Goal: Contribute content: Contribute content

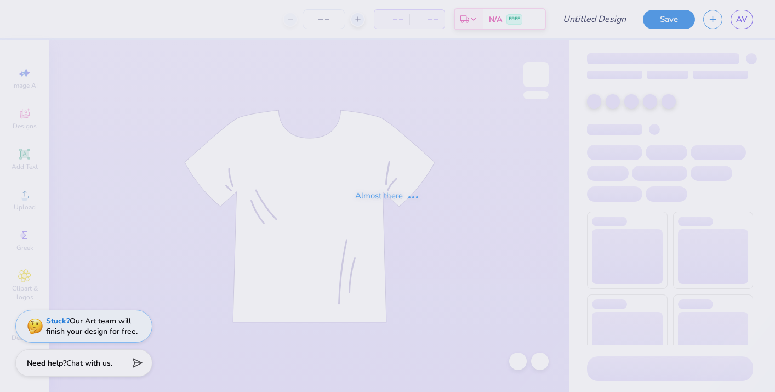
type input "Fold Over Sweats"
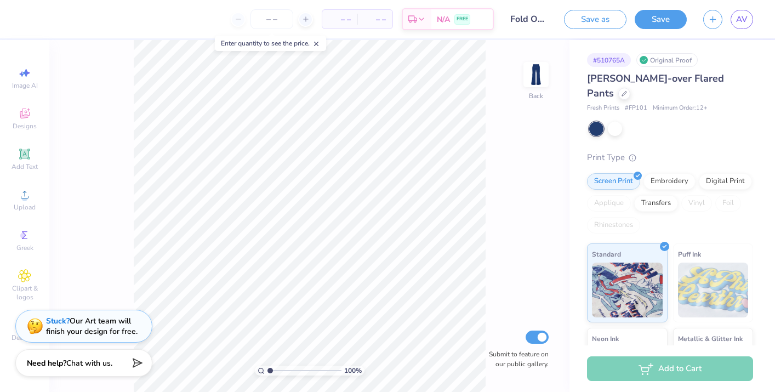
click at [342, 21] on span "– –" at bounding box center [340, 20] width 22 height 12
click at [616, 121] on div at bounding box center [615, 128] width 14 height 14
click at [598, 122] on div at bounding box center [596, 129] width 14 height 14
click at [614, 121] on div at bounding box center [615, 128] width 14 height 14
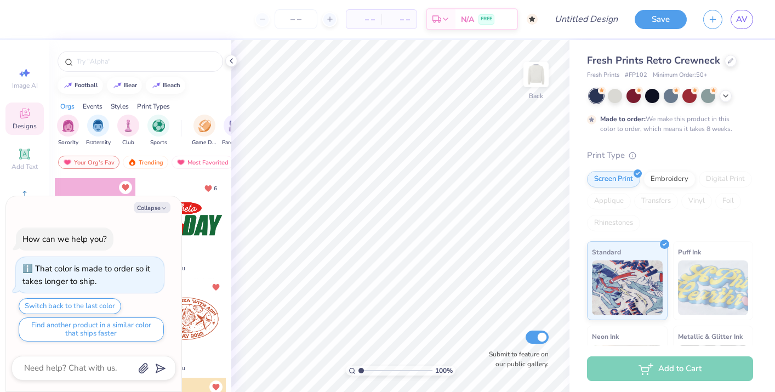
click at [155, 201] on div "Collapse How can we help you? That color is made to order so it takes longer to…" at bounding box center [93, 294] width 175 height 196
click at [155, 208] on button "Collapse" at bounding box center [152, 208] width 37 height 12
type textarea "x"
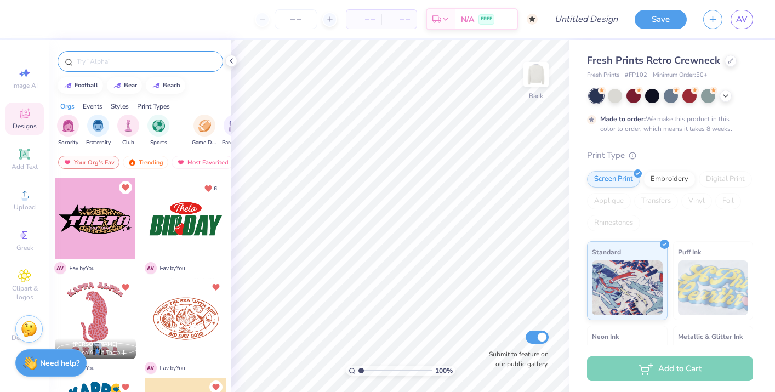
click at [135, 58] on input "text" at bounding box center [146, 61] width 140 height 11
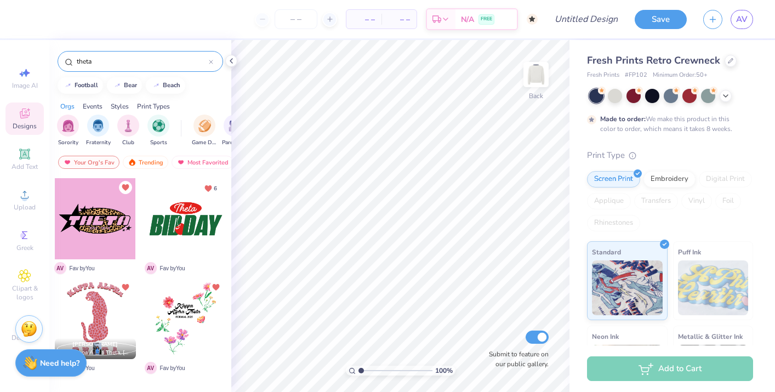
click at [97, 61] on input "theta" at bounding box center [142, 61] width 133 height 11
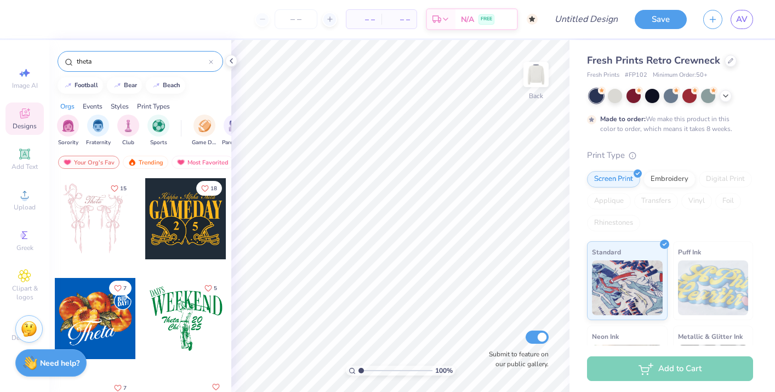
click at [97, 61] on input "theta" at bounding box center [142, 61] width 133 height 11
type input "kappa"
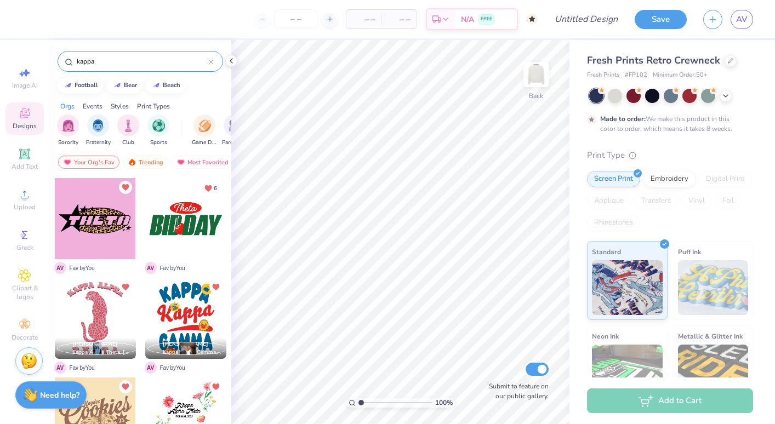
scroll to position [12, 0]
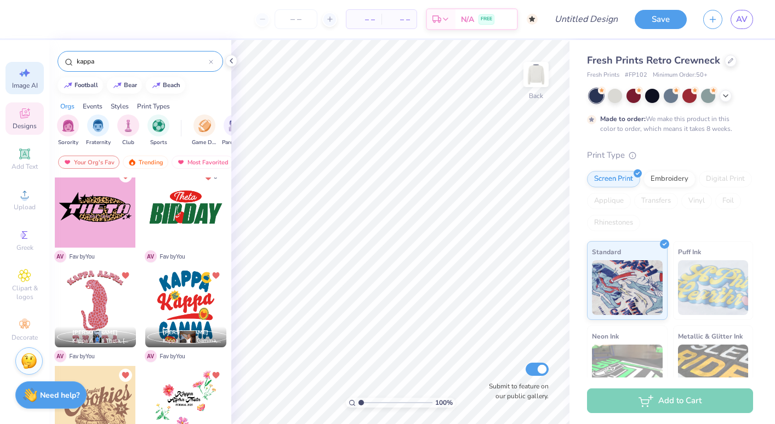
click at [22, 78] on icon at bounding box center [24, 72] width 13 height 13
select select "4"
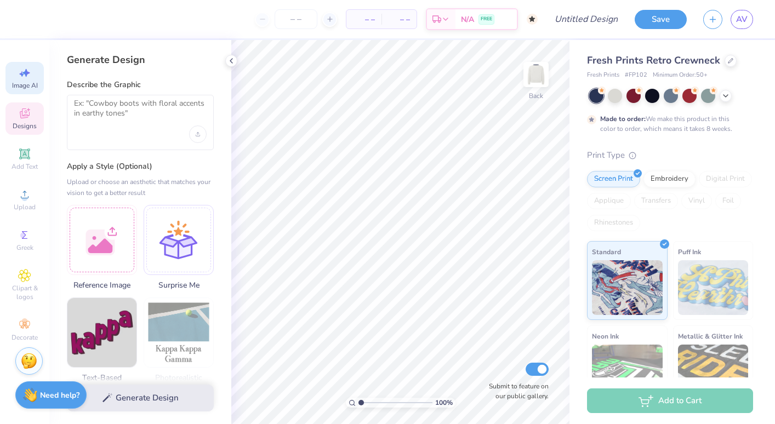
click at [27, 117] on icon at bounding box center [24, 114] width 9 height 7
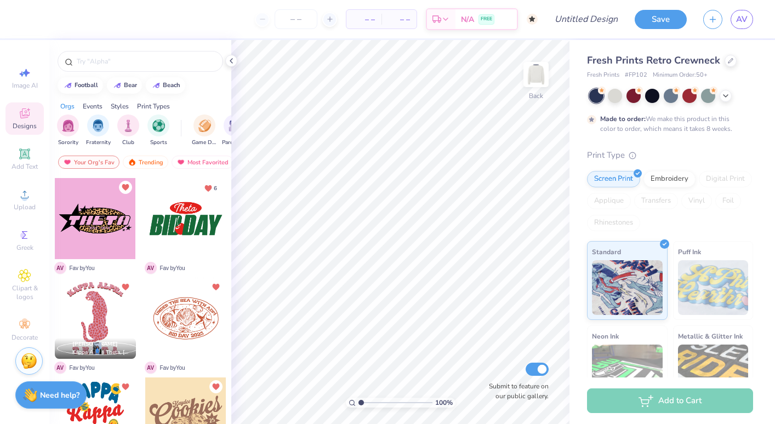
scroll to position [211, 0]
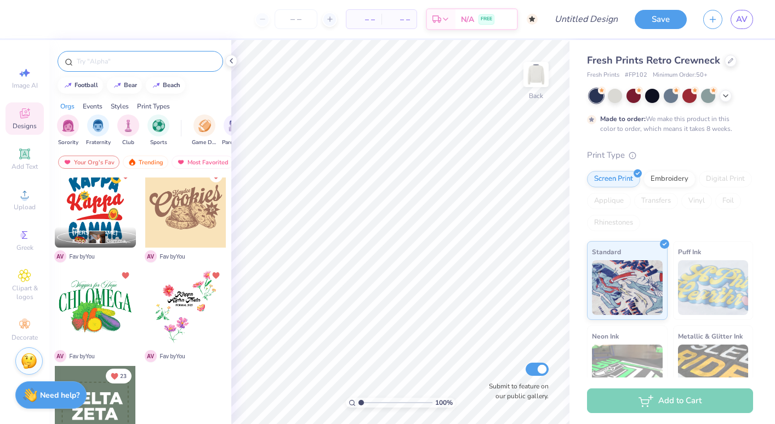
click at [98, 54] on div at bounding box center [141, 61] width 166 height 21
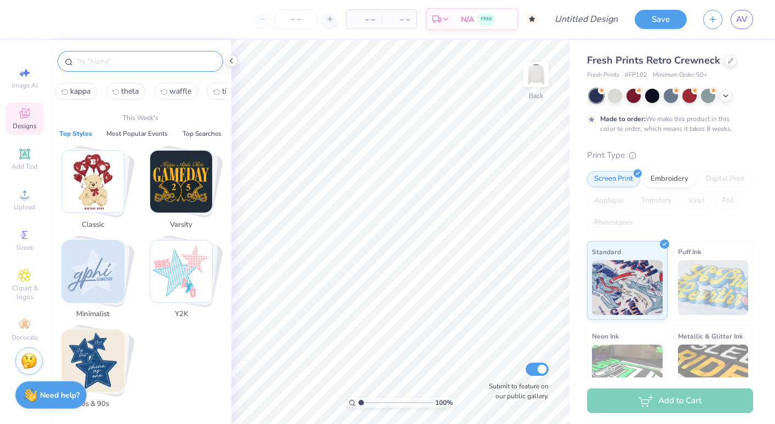
click at [120, 61] on input "text" at bounding box center [146, 61] width 140 height 11
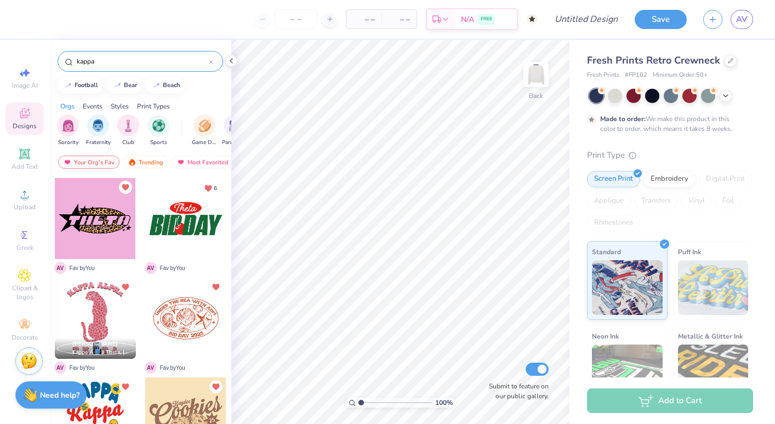
type input "kappa"
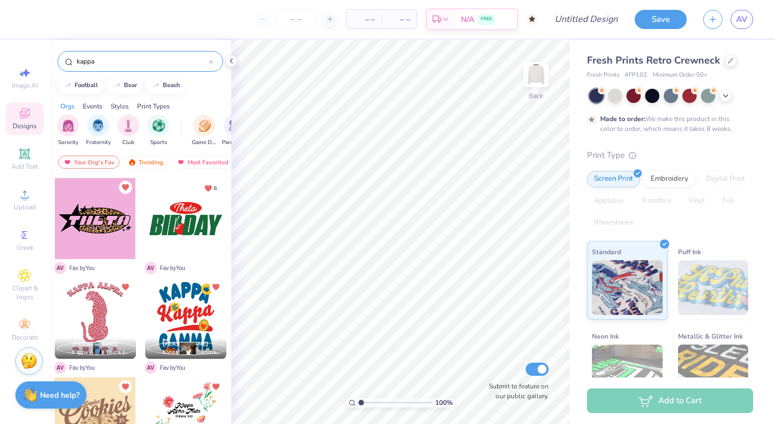
scroll to position [12, 0]
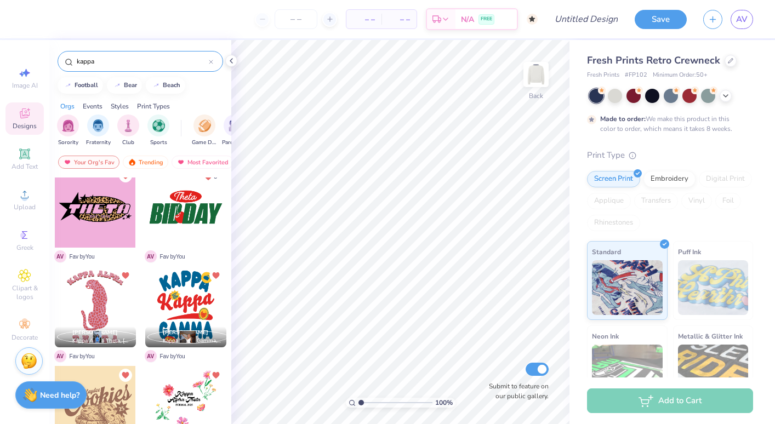
click at [209, 62] on icon at bounding box center [211, 62] width 4 height 4
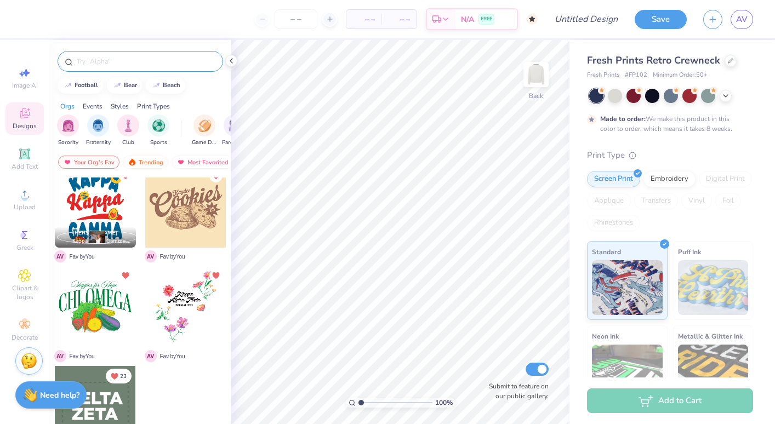
scroll to position [0, 0]
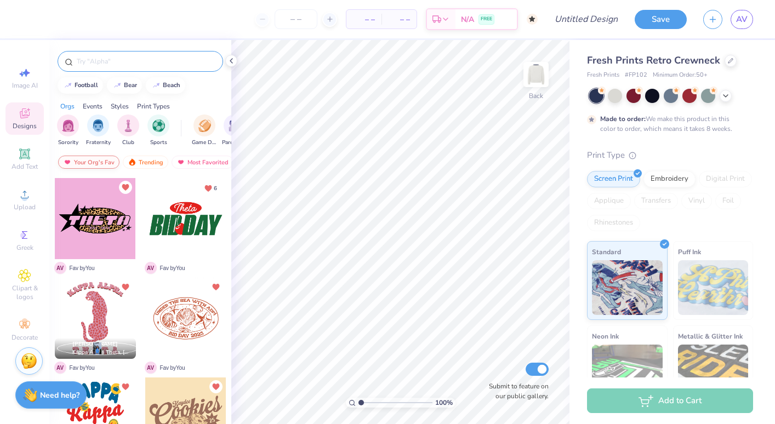
click at [103, 164] on div "Your Org's Fav" at bounding box center [88, 162] width 61 height 13
click at [71, 106] on div "Orgs" at bounding box center [67, 106] width 14 height 10
click at [99, 163] on div "Your Org's Fav" at bounding box center [88, 162] width 61 height 13
click at [124, 172] on div "Your Org's Fav Trending Most Favorited Newest" at bounding box center [140, 164] width 182 height 25
click at [63, 160] on img at bounding box center [67, 162] width 9 height 8
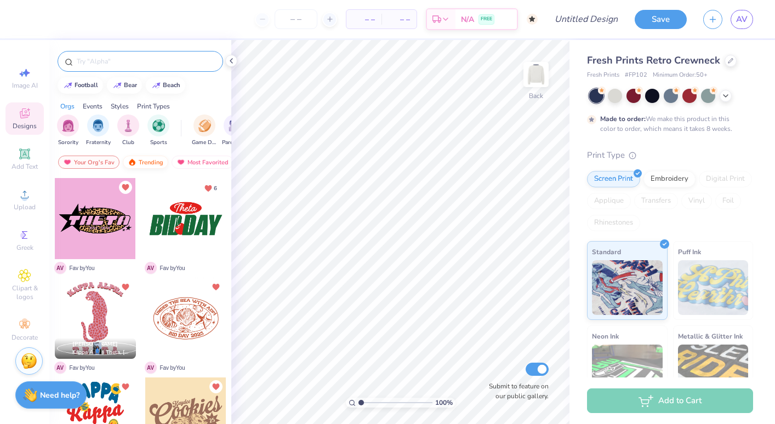
click at [141, 162] on div "Trending" at bounding box center [146, 162] width 46 height 13
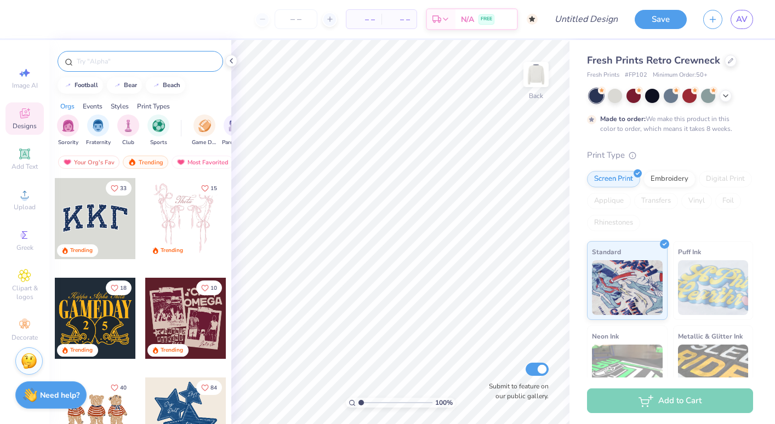
click at [126, 64] on input "text" at bounding box center [146, 61] width 140 height 11
type input "kappa"
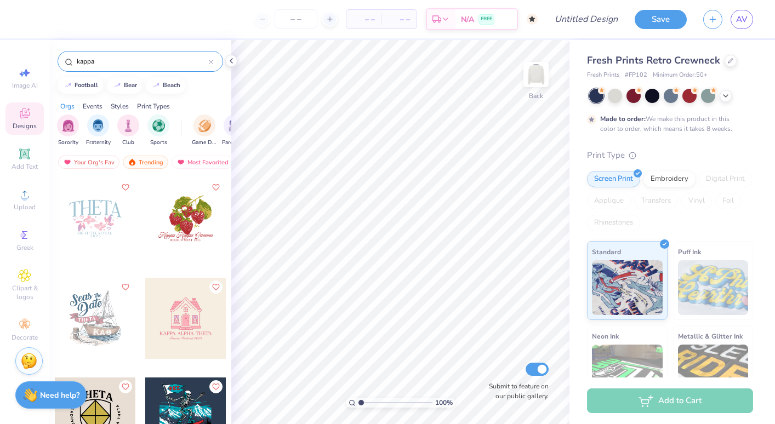
scroll to position [7716, 0]
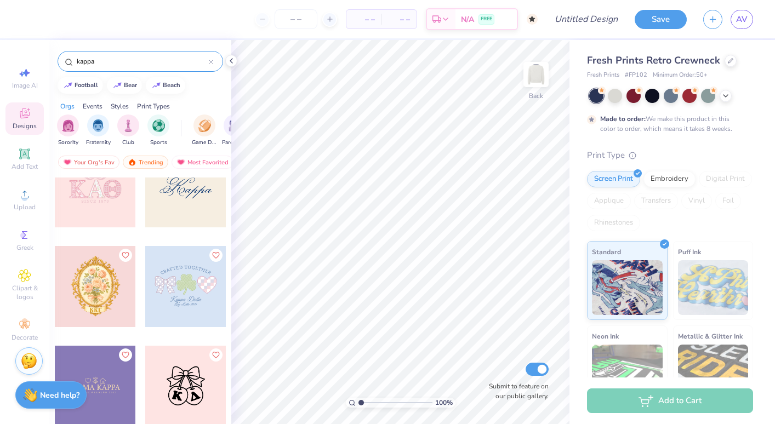
click at [202, 188] on div at bounding box center [185, 186] width 81 height 81
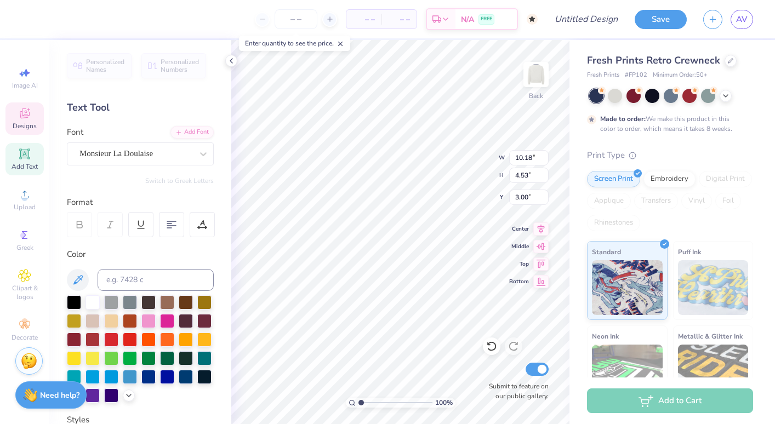
type textarea "Theta"
type input "3.18"
type input "1.88"
type input "0.83"
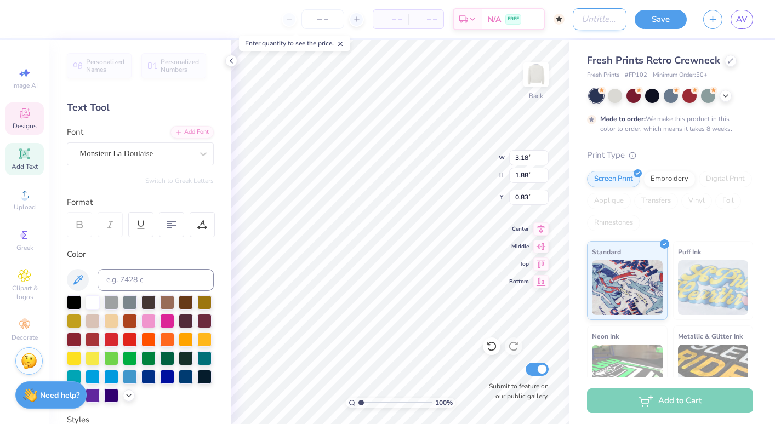
click at [574, 19] on input "Design Title" at bounding box center [600, 19] width 54 height 22
type input "Crewneck"
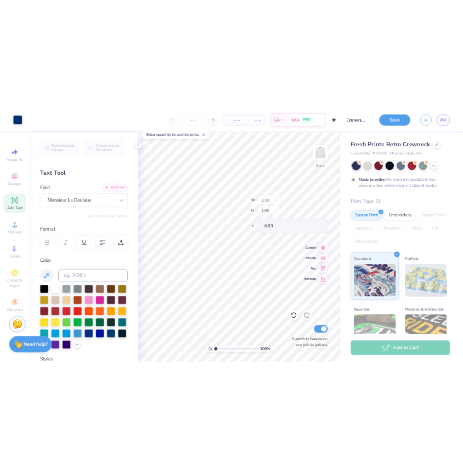
scroll to position [0, 0]
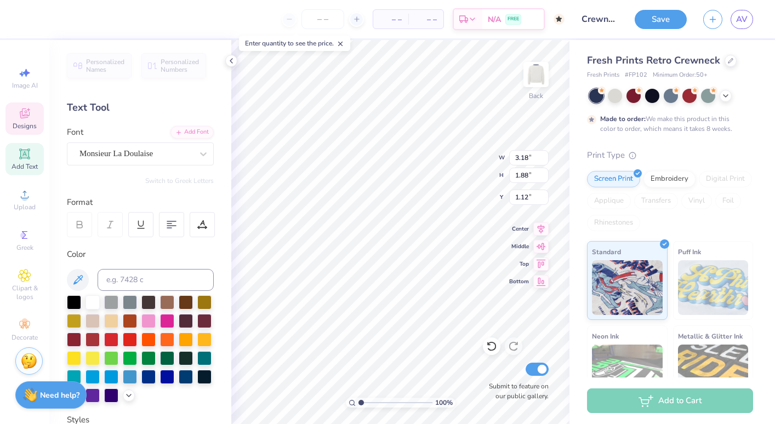
type input "17.62"
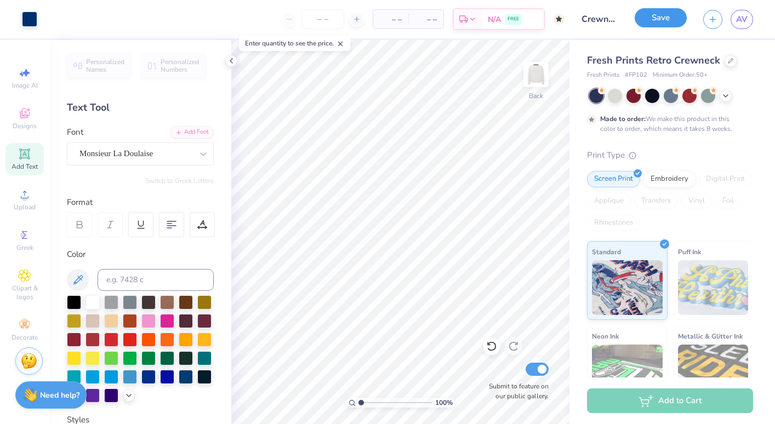
click at [660, 15] on button "Save" at bounding box center [661, 17] width 52 height 19
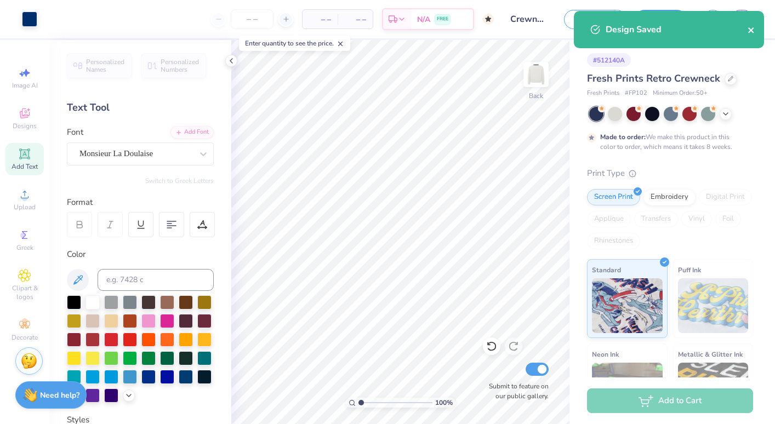
click at [751, 32] on icon "close" at bounding box center [752, 30] width 8 height 9
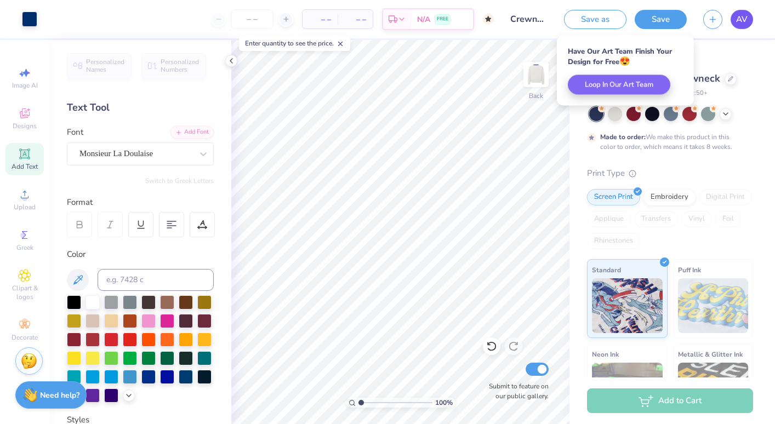
click at [745, 24] on span "AV" at bounding box center [742, 19] width 12 height 13
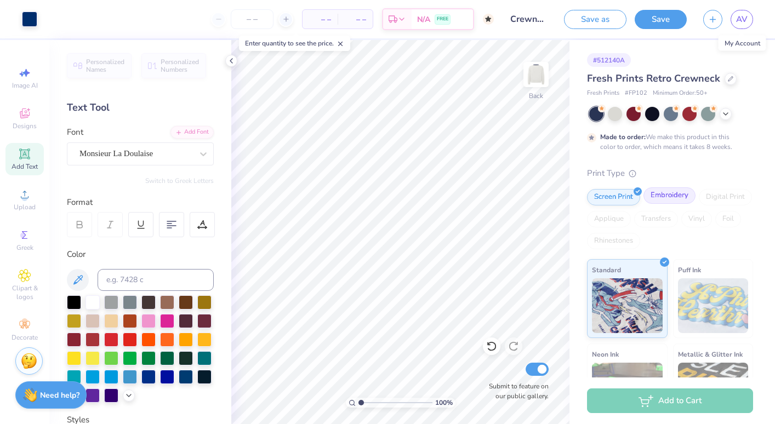
click at [649, 193] on div "Embroidery" at bounding box center [670, 196] width 52 height 16
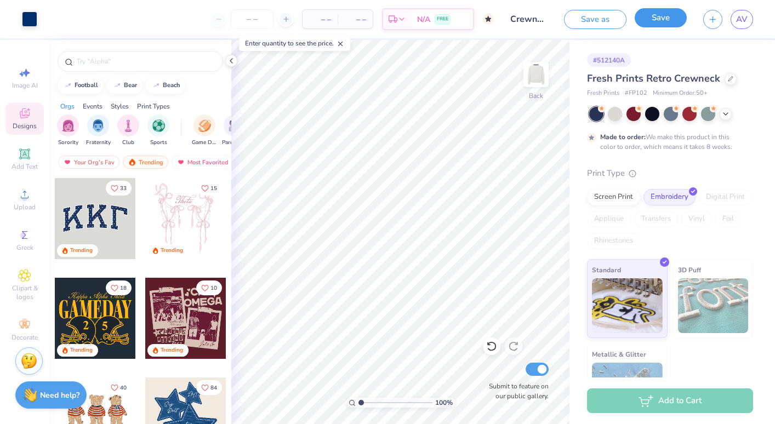
click at [662, 18] on button "Save" at bounding box center [661, 17] width 52 height 19
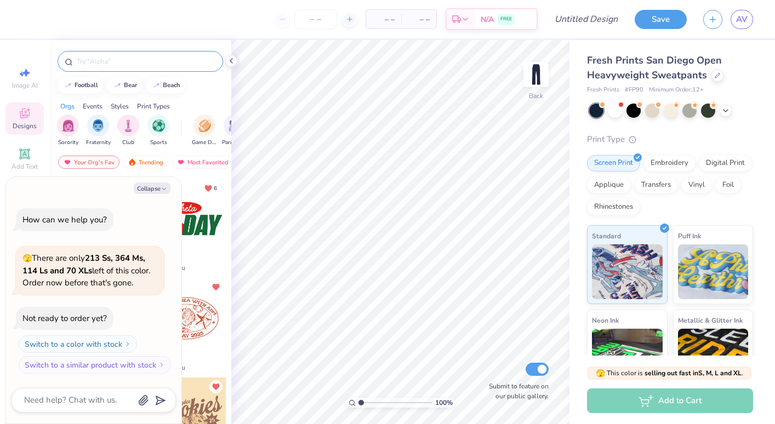
type textarea "x"
click at [109, 59] on input "text" at bounding box center [146, 61] width 140 height 11
type input "kappa"
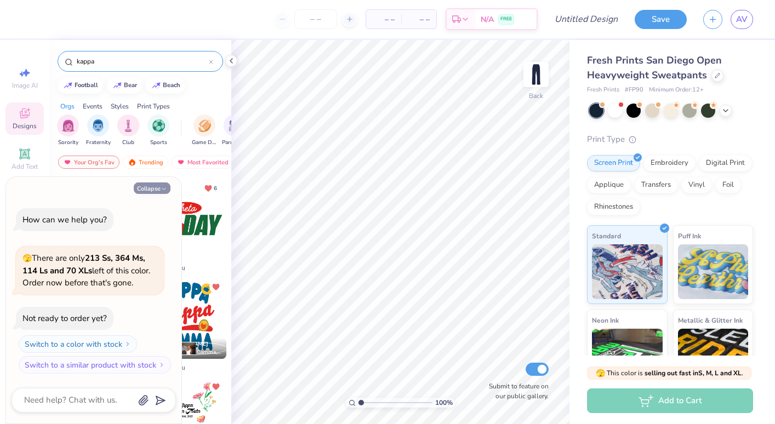
click at [157, 186] on button "Collapse" at bounding box center [152, 189] width 37 height 12
type textarea "x"
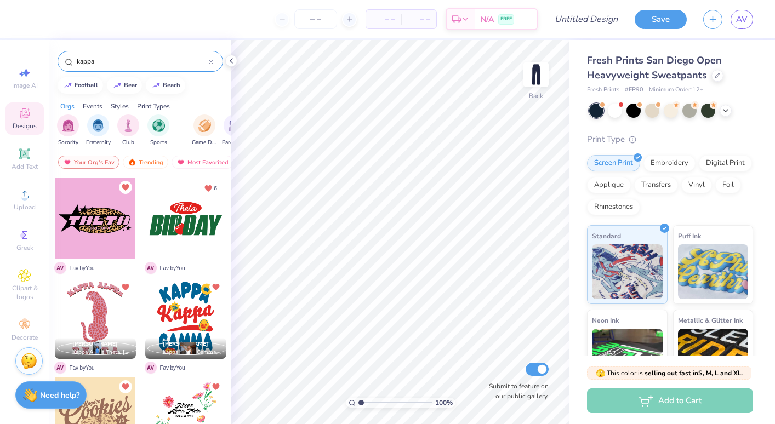
scroll to position [12, 0]
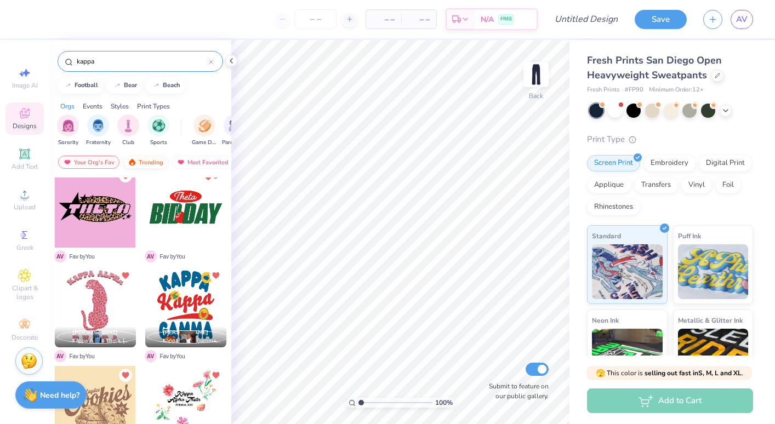
click at [139, 161] on div "Trending" at bounding box center [146, 162] width 46 height 13
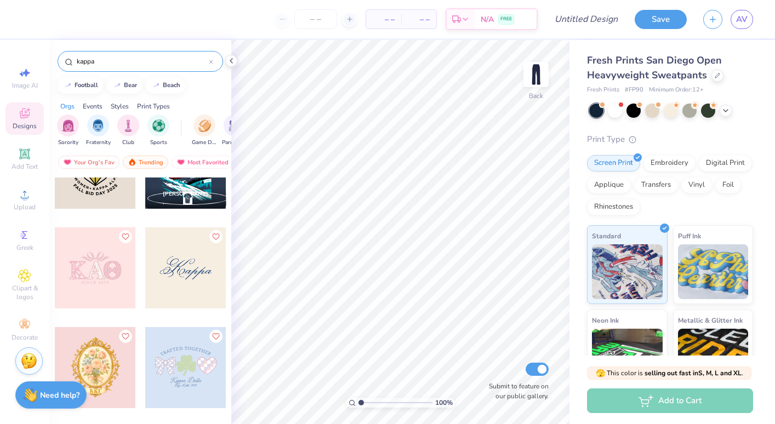
scroll to position [7675, 0]
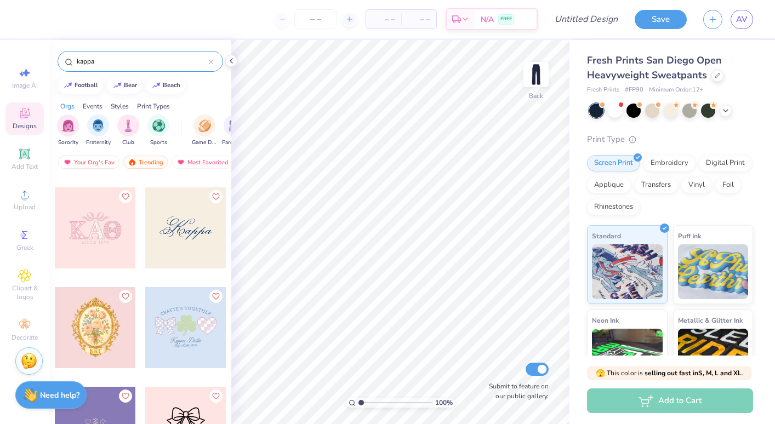
click at [175, 241] on div at bounding box center [185, 228] width 81 height 81
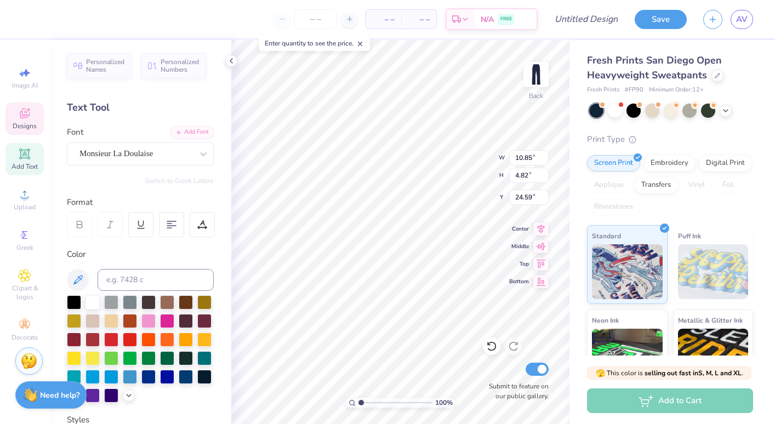
scroll to position [0, 0]
type textarea "Theta"
click at [94, 304] on div at bounding box center [93, 301] width 14 height 14
type input "5.01"
type input "2.95"
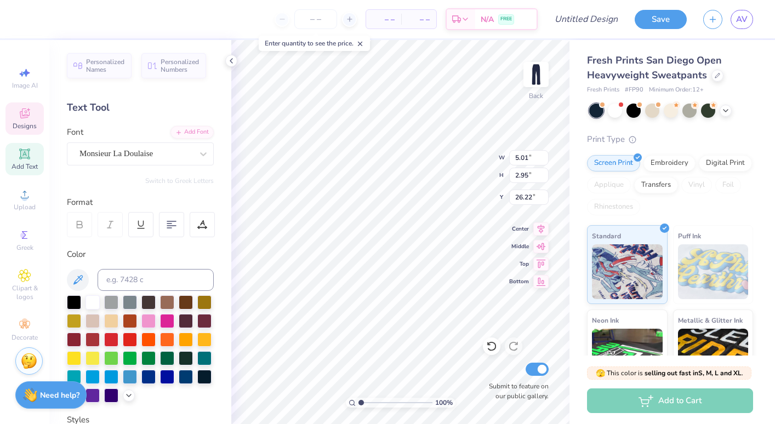
type input "0.50"
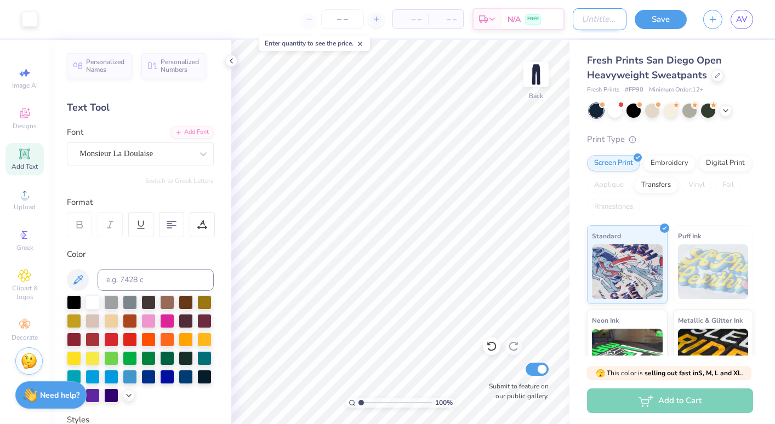
click at [573, 16] on input "Design Title" at bounding box center [600, 19] width 54 height 22
type input "Sweats"
click at [660, 20] on button "Save" at bounding box center [661, 17] width 52 height 19
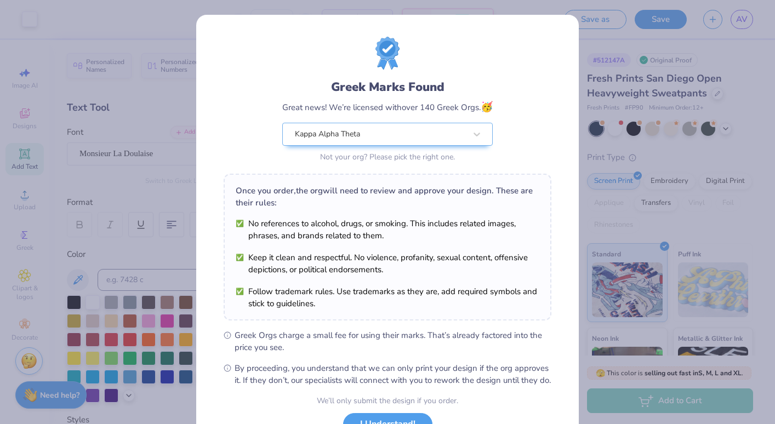
scroll to position [89, 0]
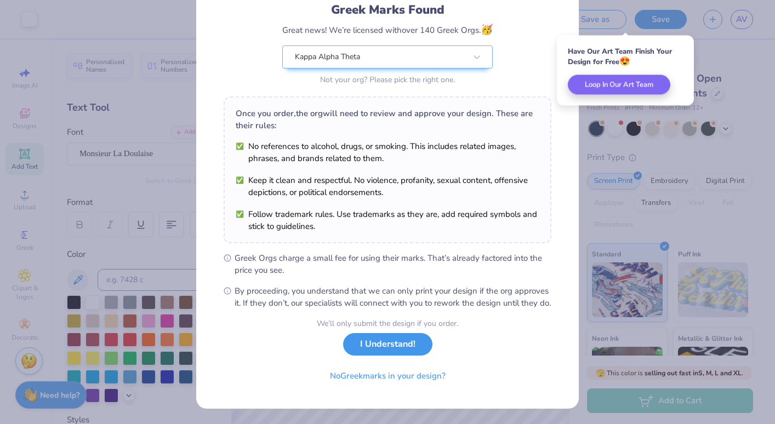
click at [390, 350] on button "I Understand!" at bounding box center [387, 344] width 89 height 22
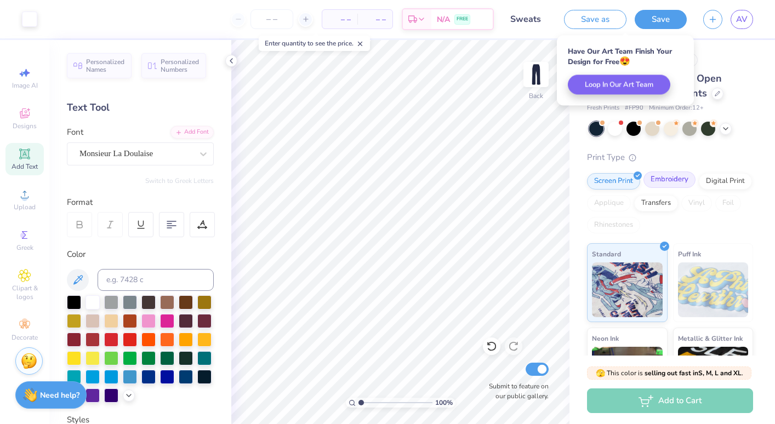
click at [667, 185] on div "Embroidery" at bounding box center [670, 180] width 52 height 16
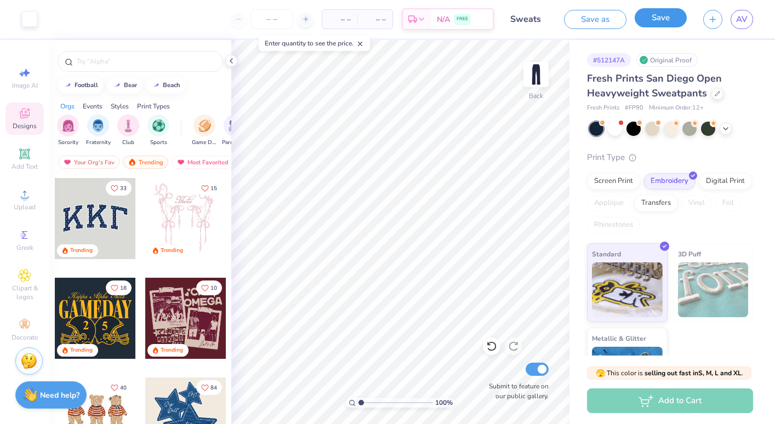
click at [651, 19] on button "Save" at bounding box center [661, 17] width 52 height 19
